Goal: Task Accomplishment & Management: Complete application form

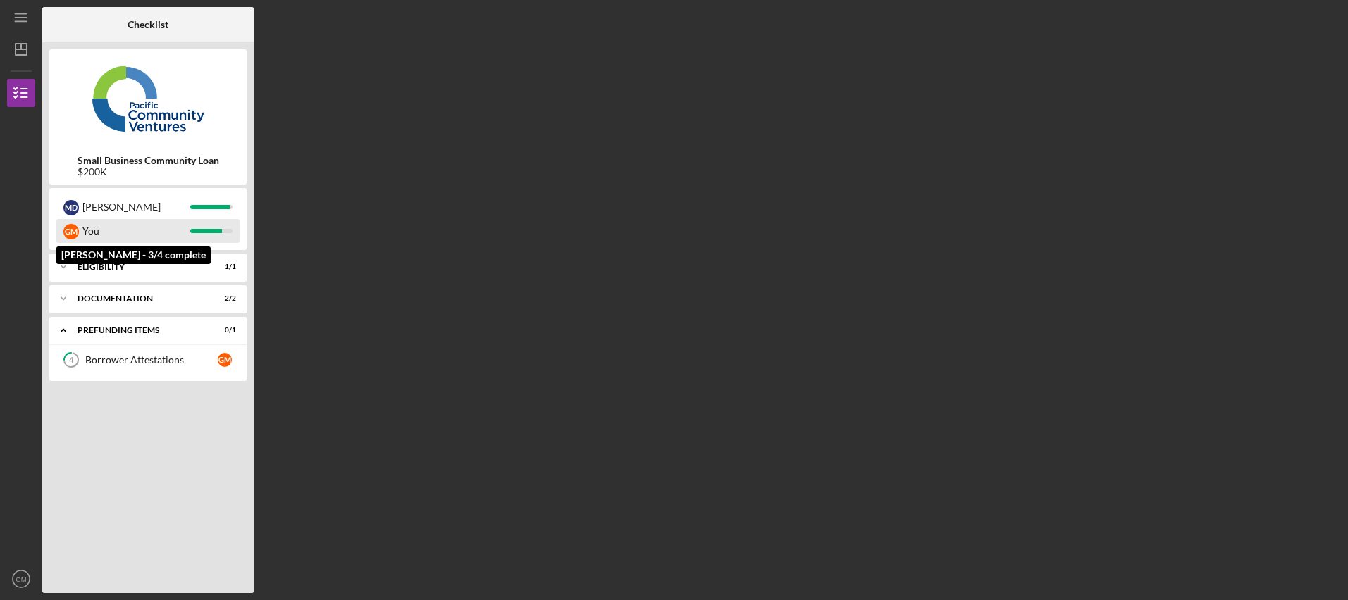
click at [120, 230] on div "You" at bounding box center [136, 231] width 108 height 24
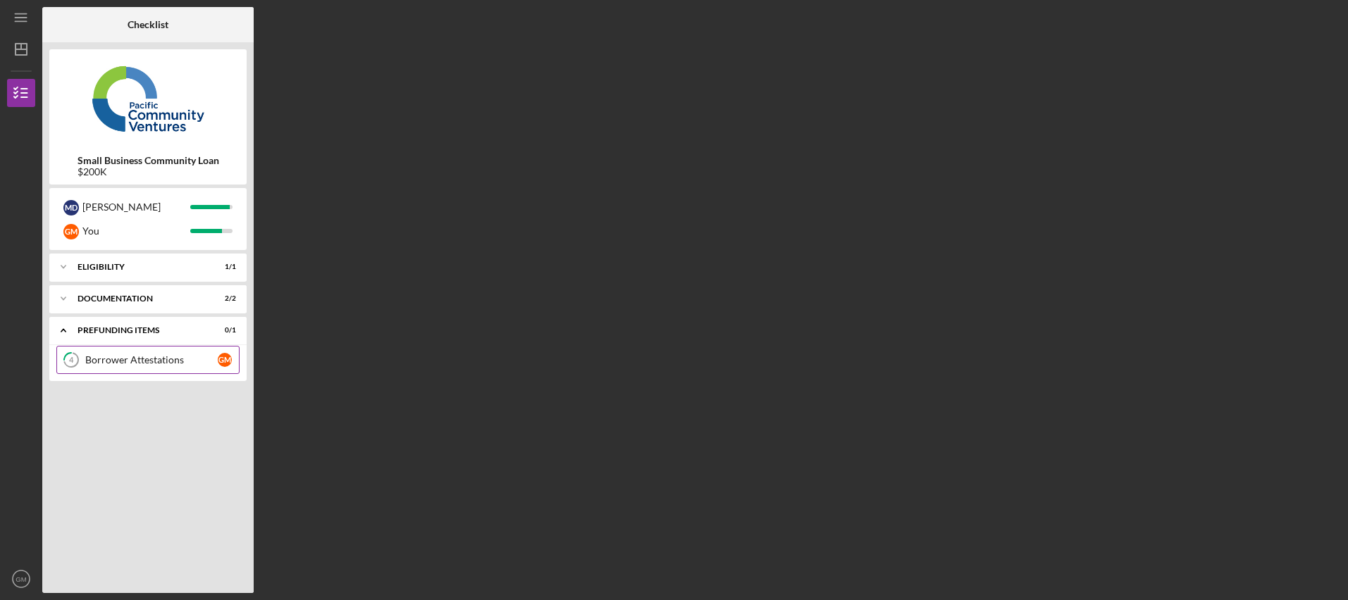
click at [153, 367] on link "4 Borrower Attestations G M" at bounding box center [147, 360] width 183 height 28
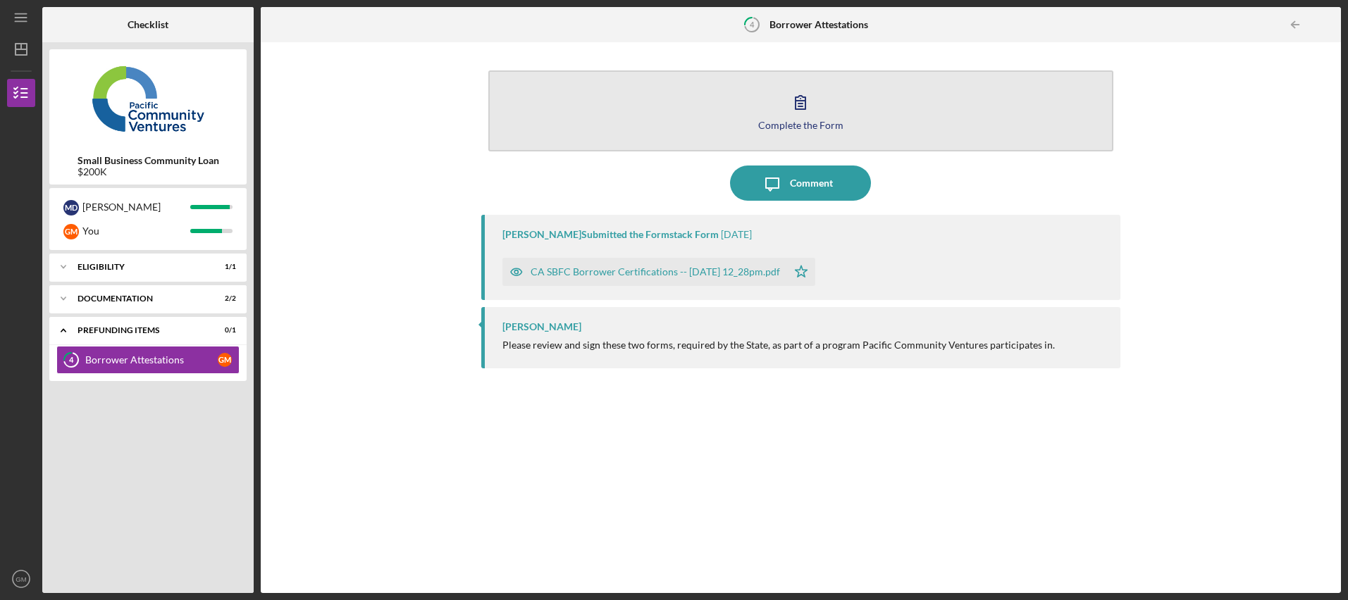
click at [801, 121] on div "Complete the Form" at bounding box center [800, 125] width 85 height 11
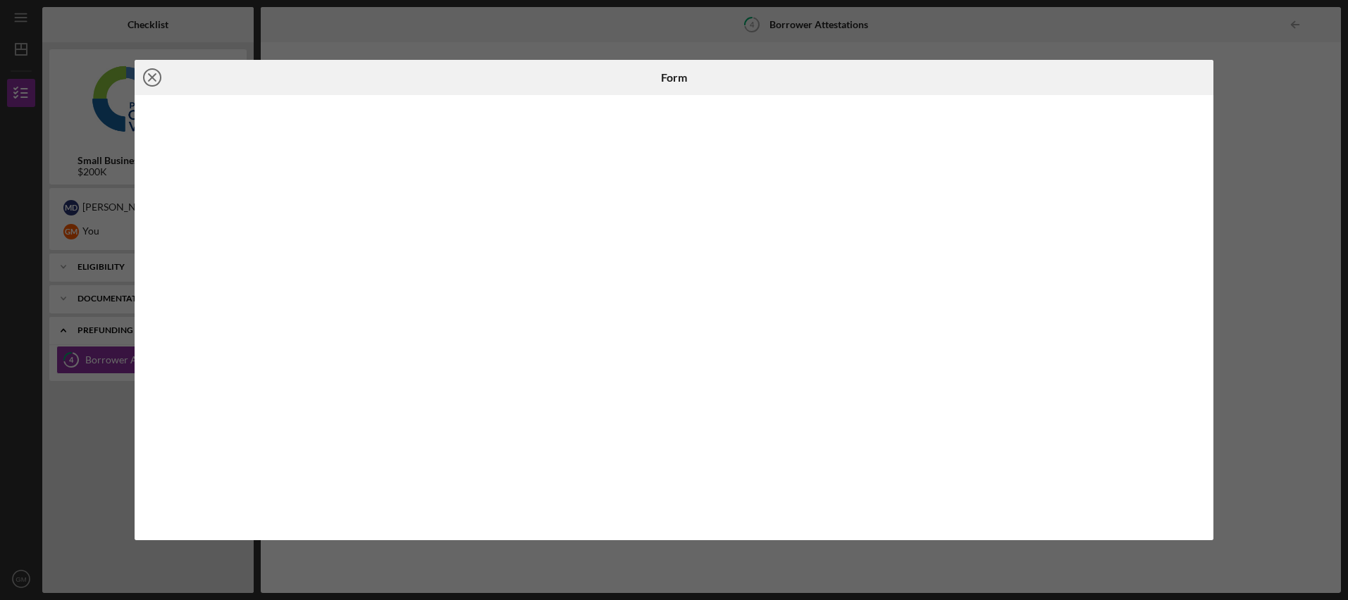
click at [153, 75] on icon "Icon/Close" at bounding box center [152, 77] width 35 height 35
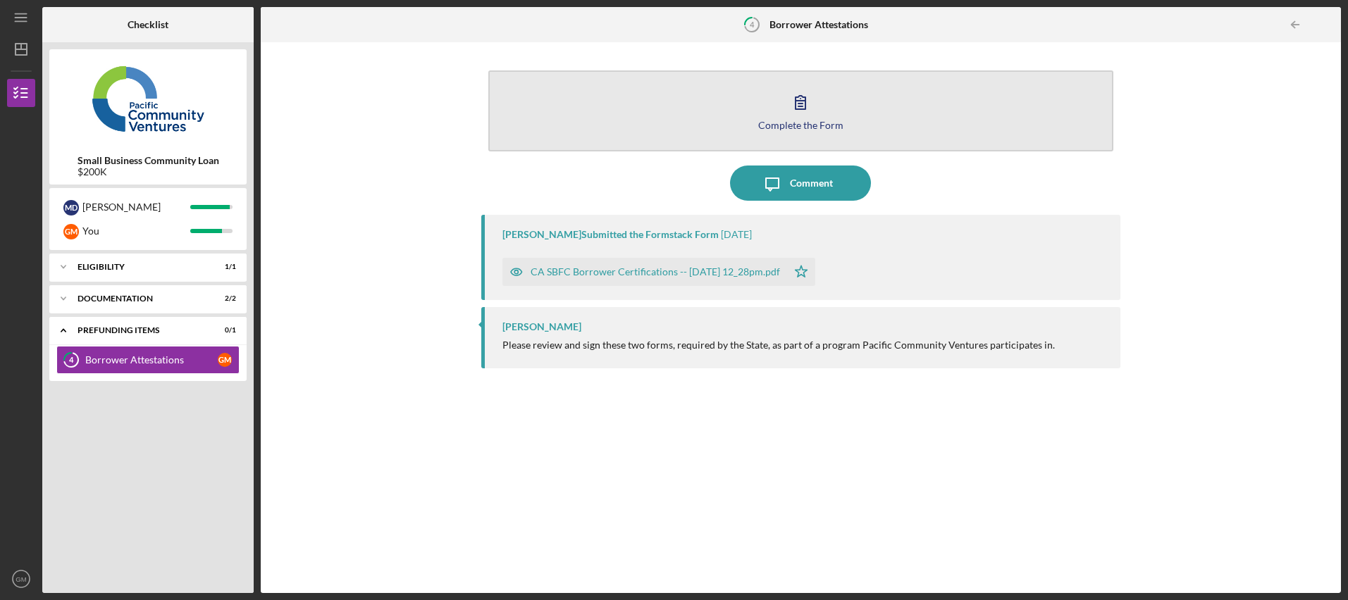
click at [779, 120] on div "Complete the Form" at bounding box center [800, 125] width 85 height 11
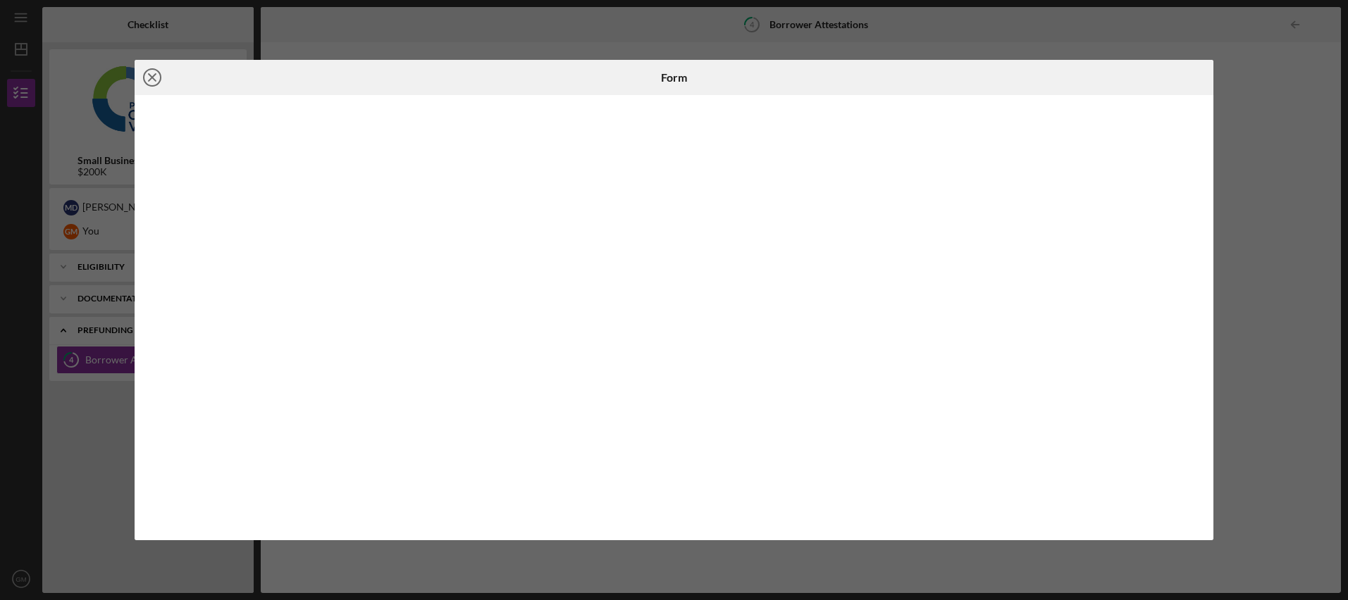
click at [150, 75] on line at bounding box center [152, 77] width 7 height 7
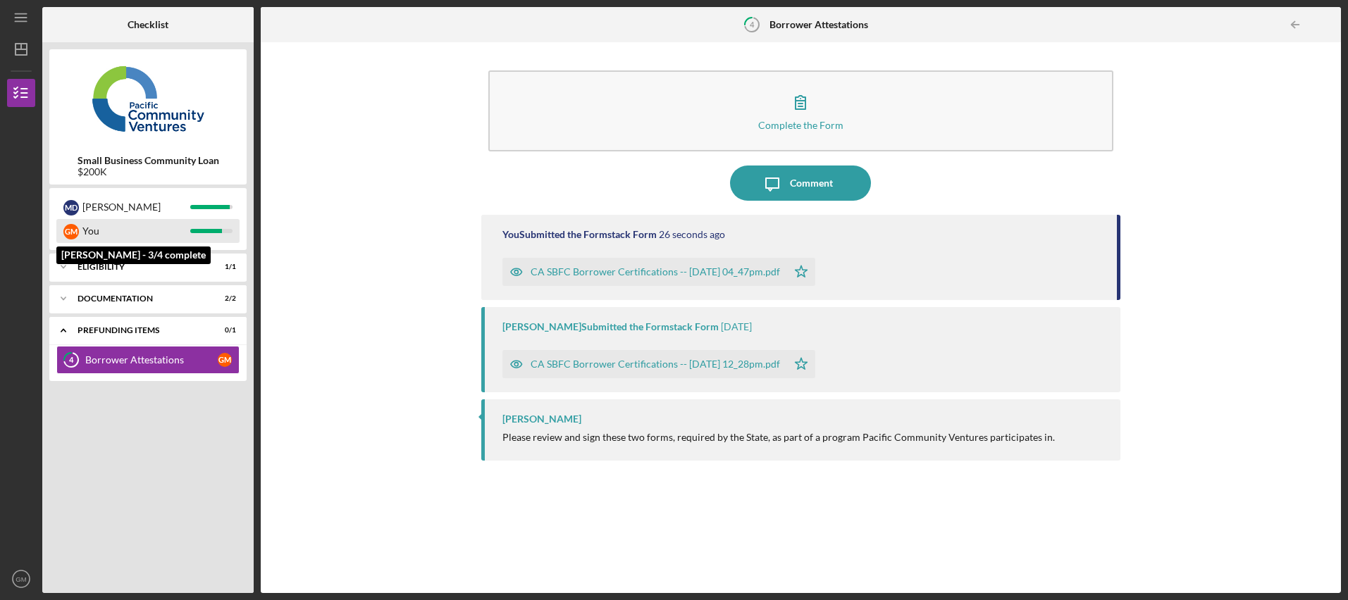
click at [196, 231] on div at bounding box center [206, 231] width 32 height 4
click at [77, 233] on div "G M" at bounding box center [71, 232] width 16 height 16
click at [795, 25] on b "Borrower Attestations" at bounding box center [819, 24] width 99 height 11
click at [737, 29] on icon "4" at bounding box center [751, 24] width 35 height 35
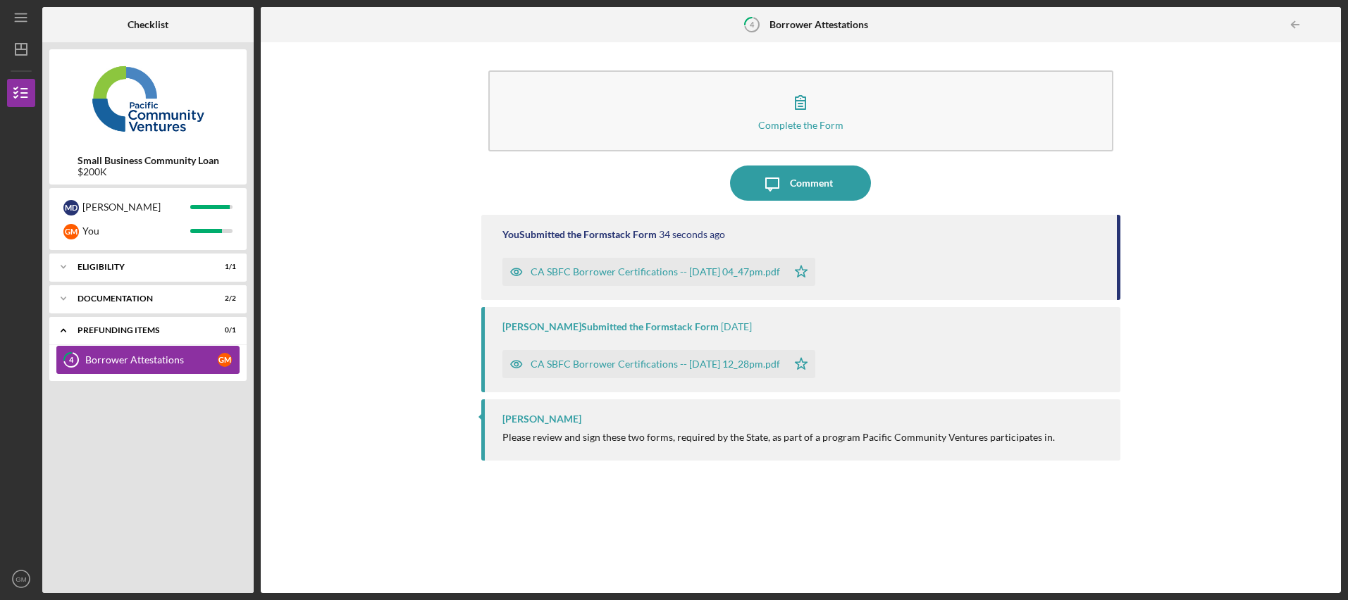
click at [143, 358] on div "Borrower Attestations" at bounding box center [151, 359] width 132 height 11
click at [109, 330] on div "Prefunding Items" at bounding box center [154, 330] width 152 height 8
click at [121, 274] on div "Icon/Expander Eligibility 1 / 1" at bounding box center [147, 267] width 197 height 28
click at [122, 270] on div "Eligibility" at bounding box center [154, 267] width 152 height 8
click at [115, 310] on div "Icon/Expander Documentation 2 / 2" at bounding box center [147, 299] width 197 height 28
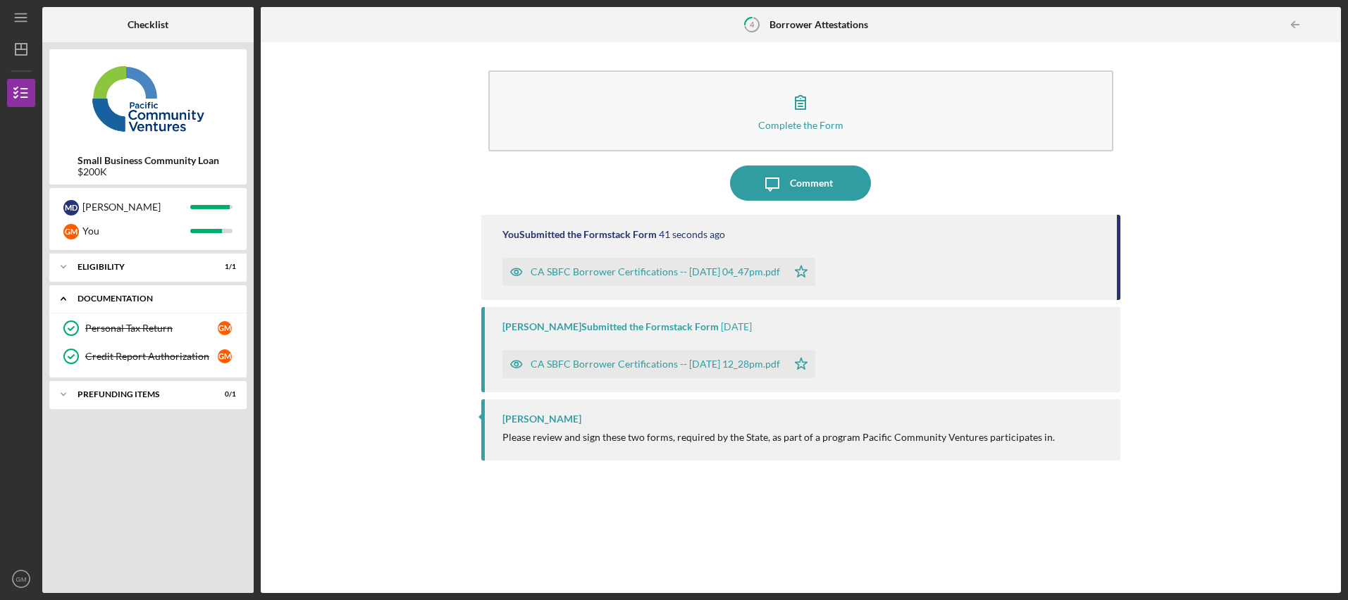
click at [118, 303] on div "Icon/Expander Documentation 2 / 2" at bounding box center [147, 299] width 197 height 29
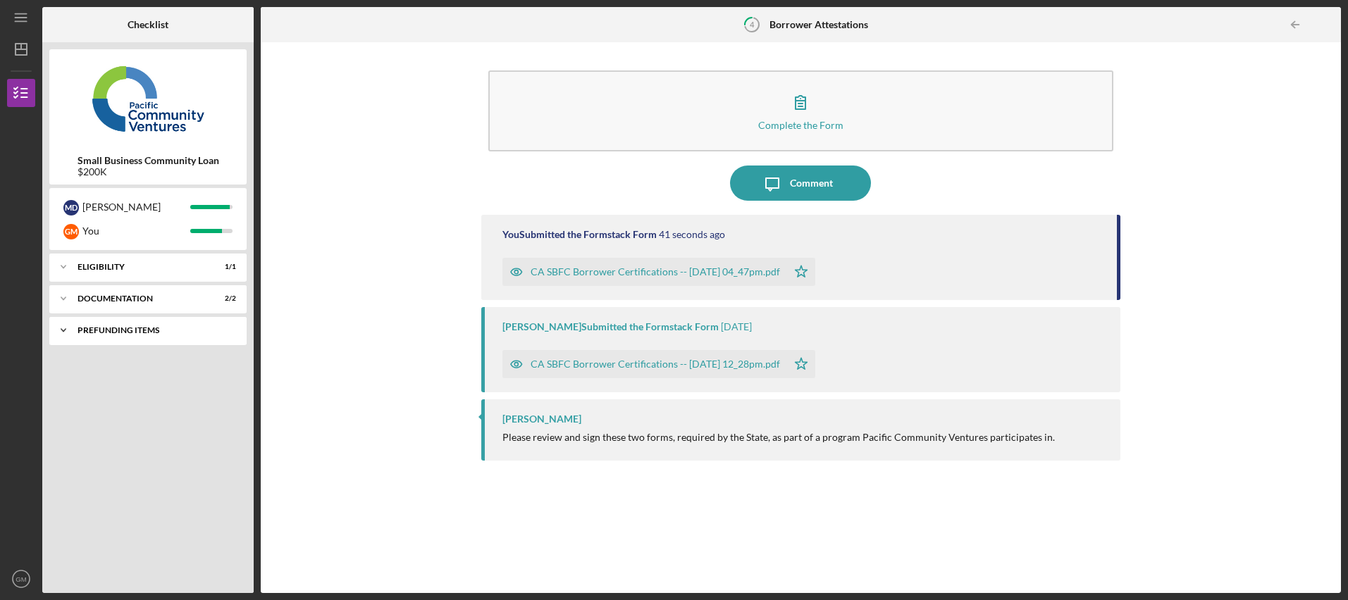
click at [116, 333] on div "Prefunding Items" at bounding box center [154, 330] width 152 height 8
click at [119, 354] on div "Borrower Attestations" at bounding box center [151, 359] width 132 height 11
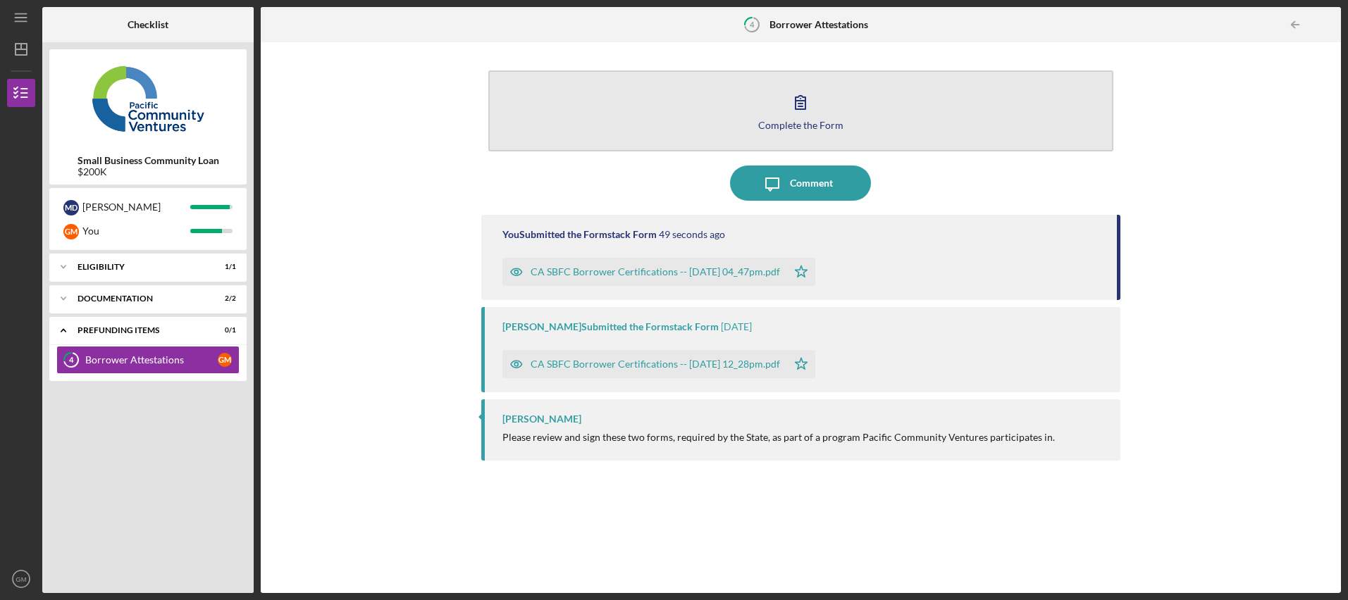
click at [786, 131] on button "Complete the Form Form" at bounding box center [801, 110] width 626 height 81
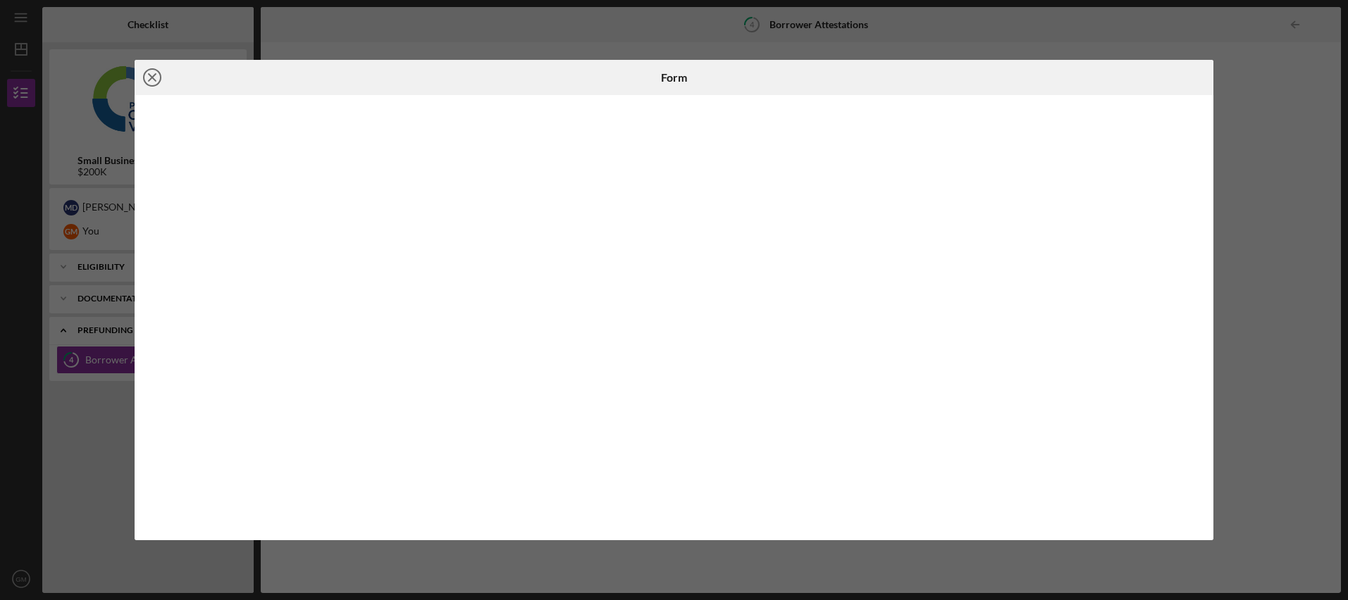
click at [149, 77] on icon "Icon/Close" at bounding box center [152, 77] width 35 height 35
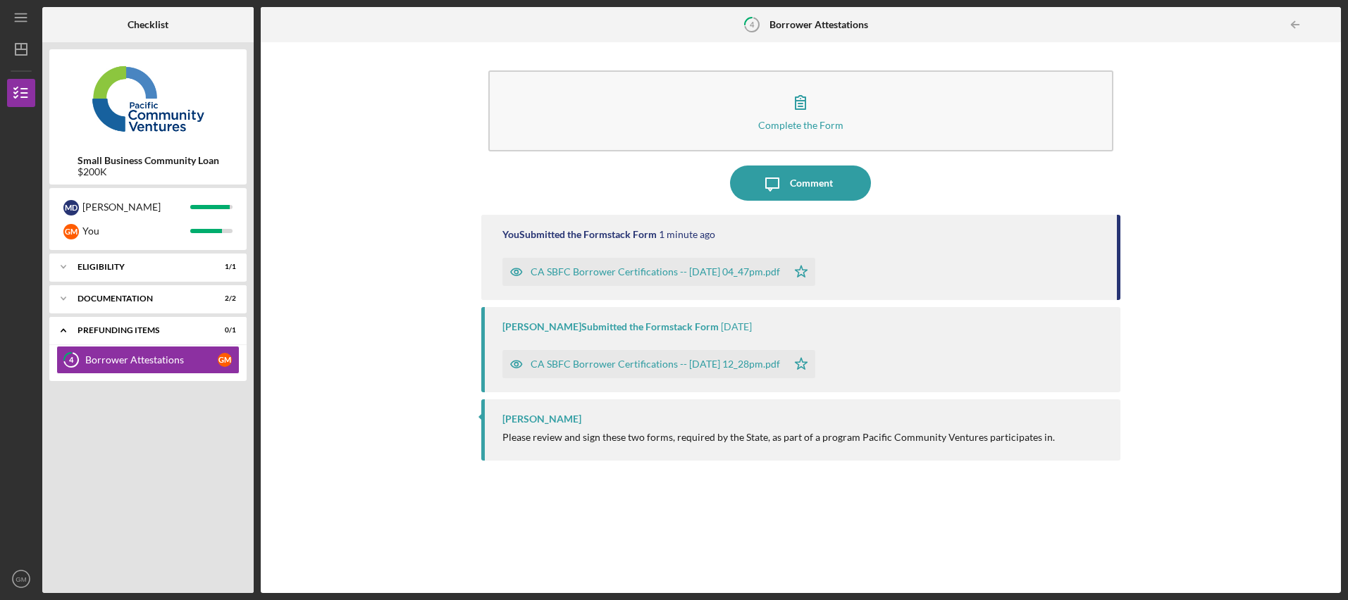
click at [828, 42] on div "Complete the Form Form Icon/Message Comment You Submitted the Formstack Form 1 …" at bounding box center [801, 317] width 1080 height 551
click at [21, 102] on icon "button" at bounding box center [21, 92] width 35 height 35
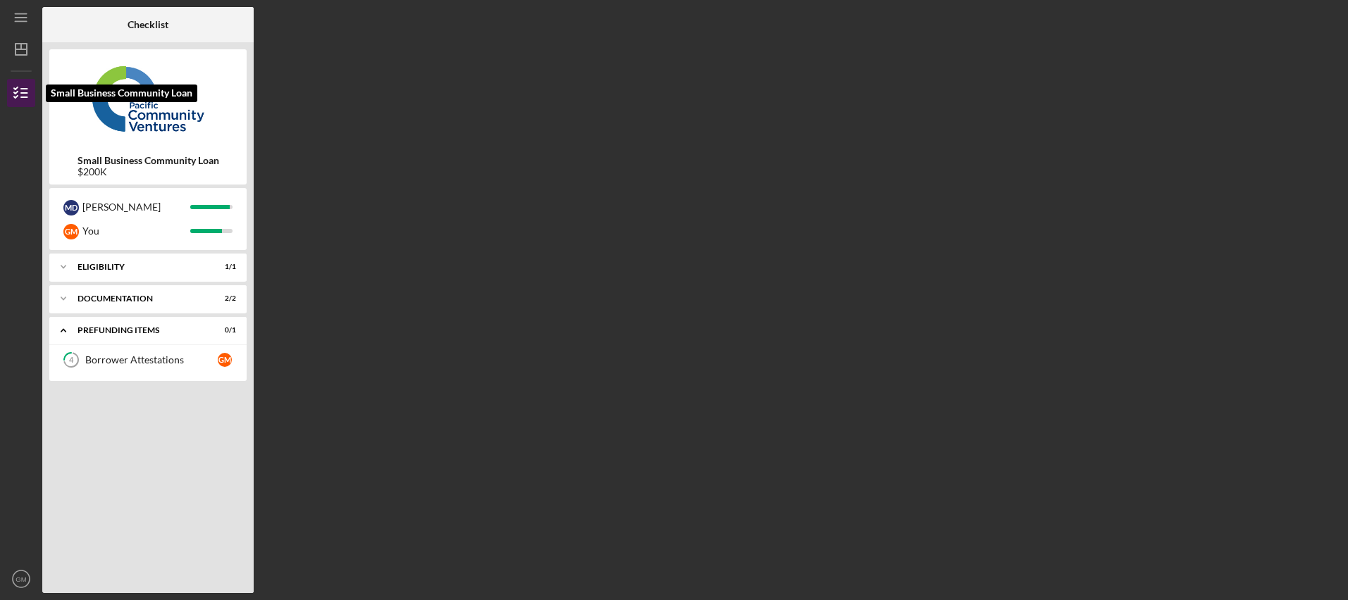
click at [21, 101] on icon "button" at bounding box center [21, 92] width 35 height 35
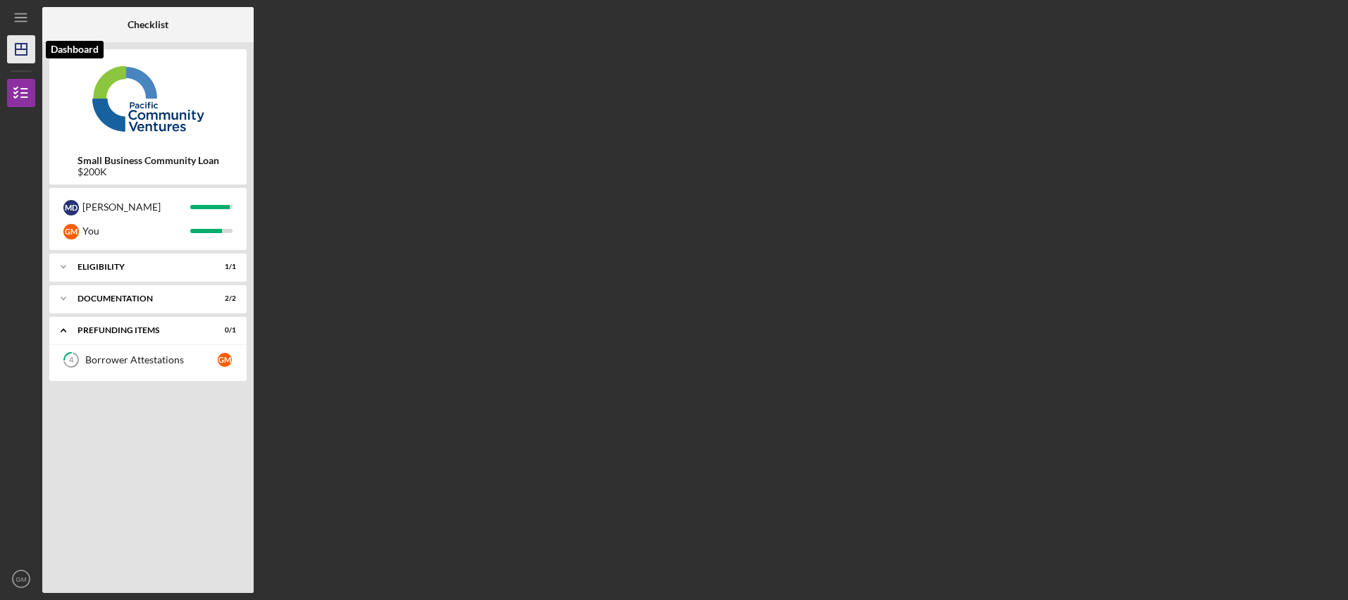
click at [23, 50] on icon "Icon/Dashboard" at bounding box center [21, 49] width 35 height 35
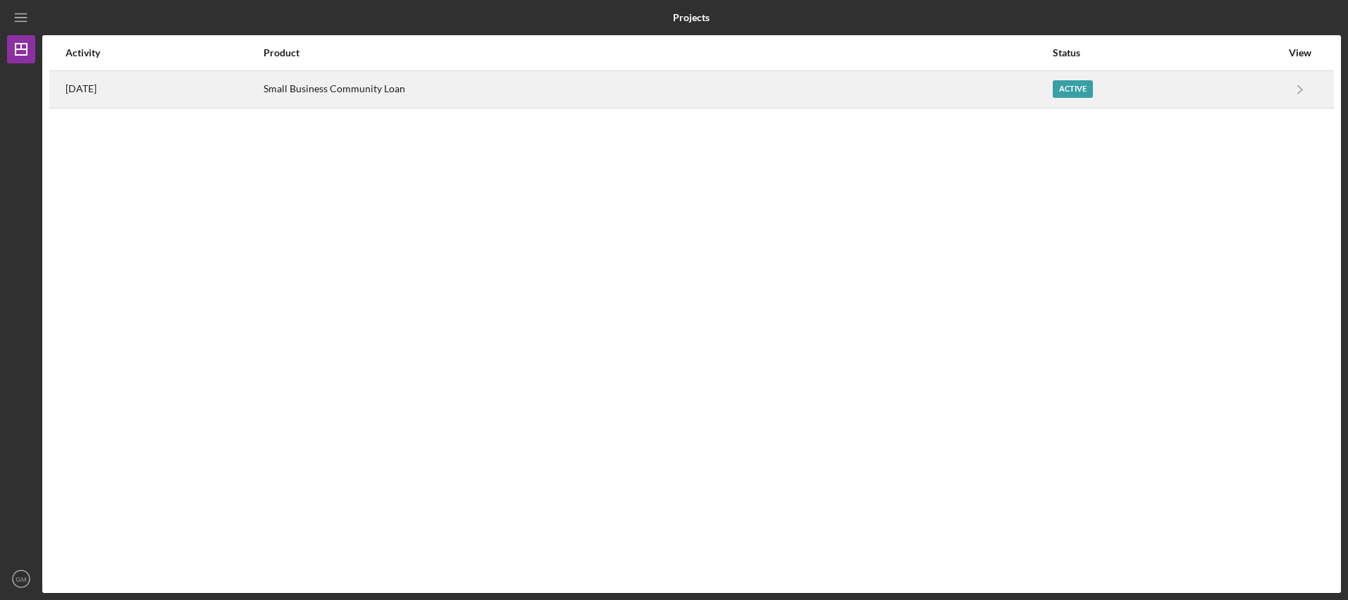
click at [1051, 89] on div "Small Business Community Loan" at bounding box center [658, 89] width 788 height 35
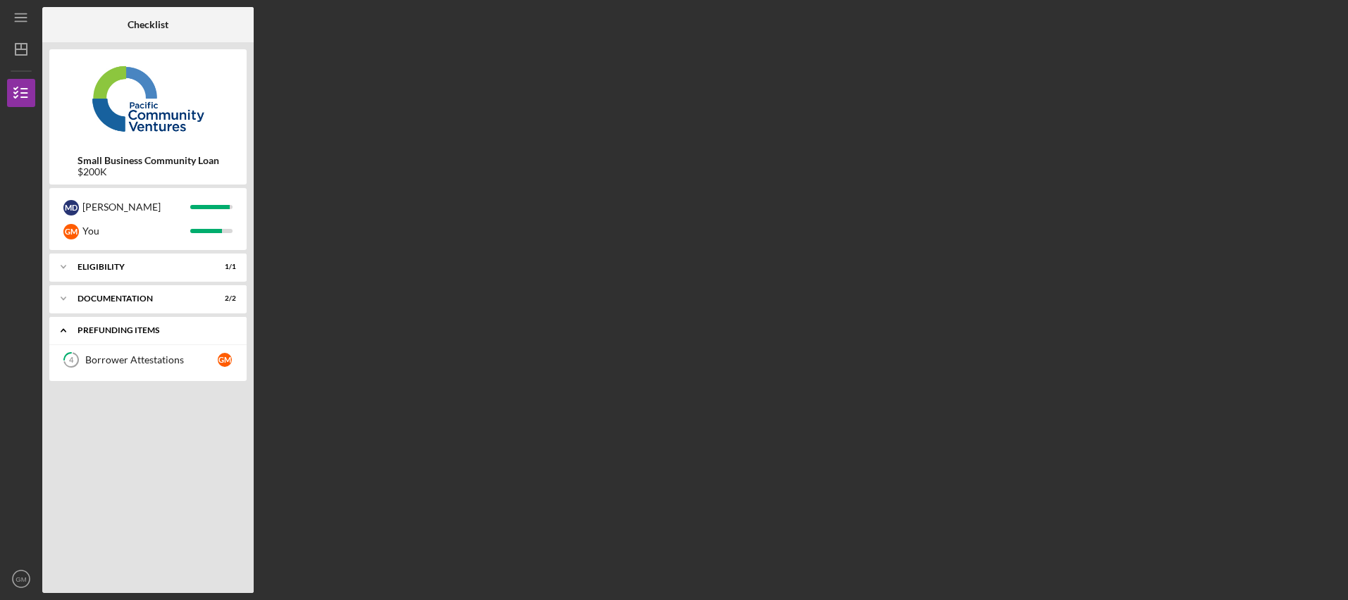
click at [169, 329] on div "Prefunding Items" at bounding box center [154, 330] width 152 height 8
click at [135, 336] on div "Icon/Expander Prefunding Items 0 / 1" at bounding box center [147, 330] width 197 height 28
